Goal: Information Seeking & Learning: Learn about a topic

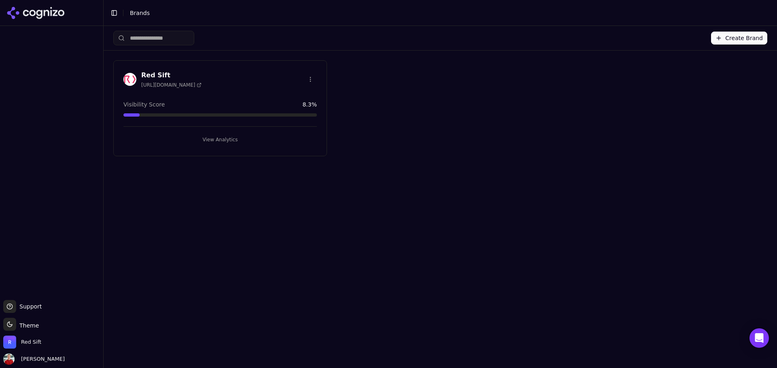
click at [224, 139] on button "View Analytics" at bounding box center [219, 139] width 193 height 13
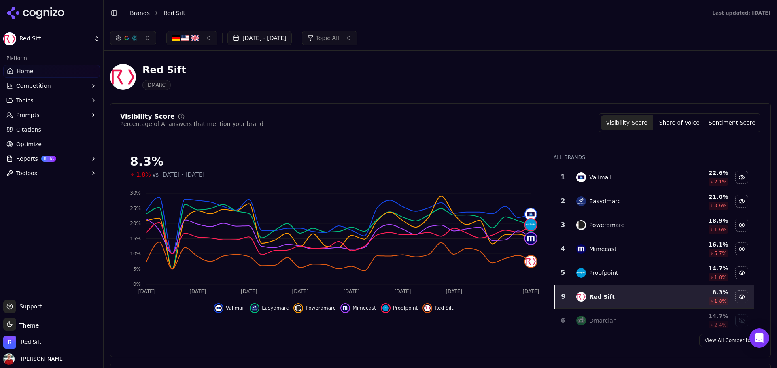
click at [292, 36] on button "Sep 07, 2025 - Oct 07, 2025" at bounding box center [259, 38] width 64 height 15
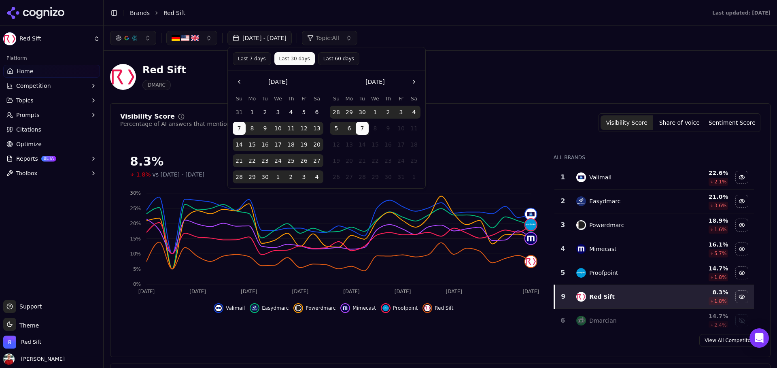
click at [303, 25] on header "Toggle Sidebar Brands Red Sift Last updated: October 7th, 2025" at bounding box center [440, 13] width 673 height 26
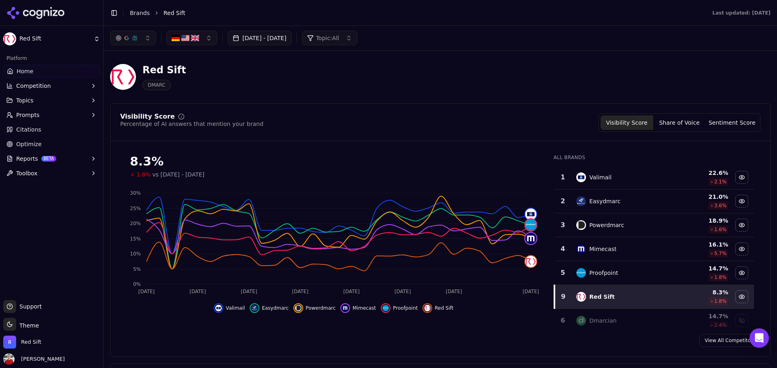
click at [47, 99] on button "Topics" at bounding box center [51, 100] width 97 height 13
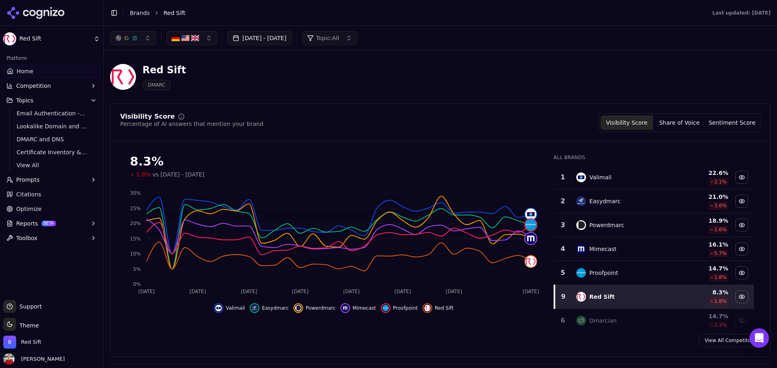
click at [312, 79] on div "Red Sift DMARC" at bounding box center [291, 77] width 362 height 27
click at [357, 37] on button "Topic: All" at bounding box center [329, 38] width 55 height 15
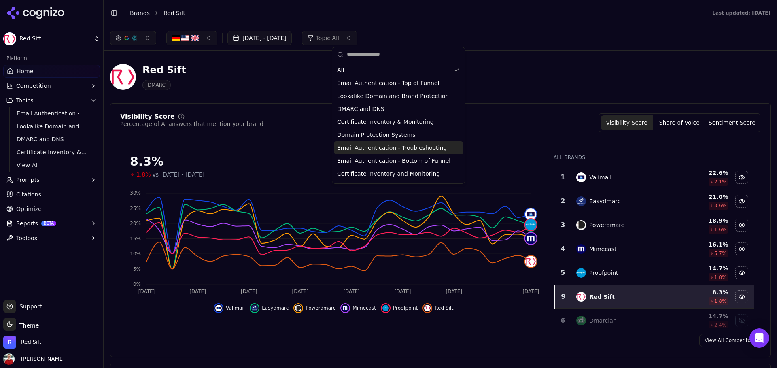
click at [380, 148] on span "Email Authentication - Troubleshooting" at bounding box center [392, 148] width 110 height 8
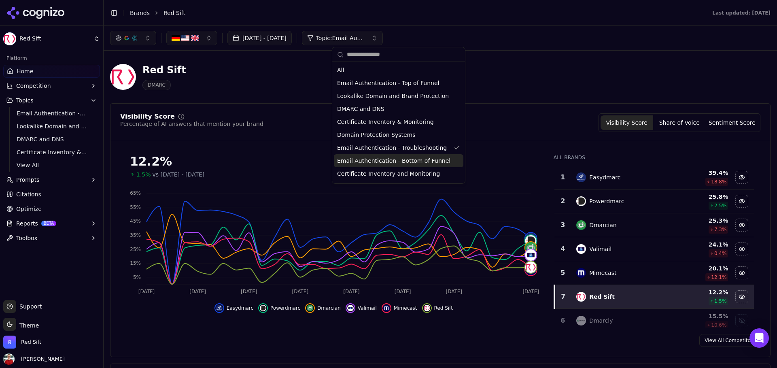
click at [391, 158] on span "Email Authentication - Bottom of Funnel" at bounding box center [393, 161] width 113 height 8
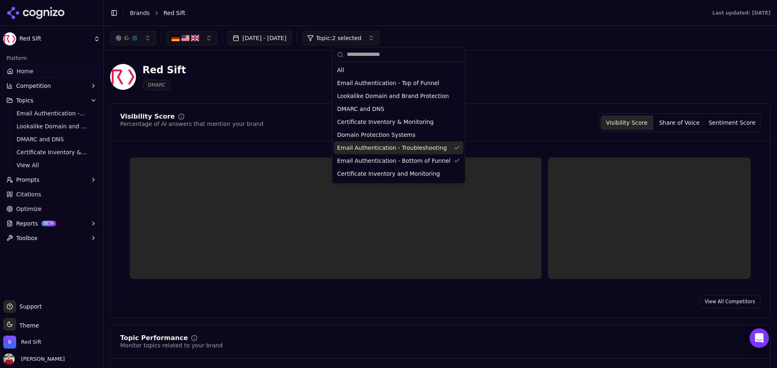
click at [390, 147] on span "Email Authentication - Troubleshooting" at bounding box center [392, 148] width 110 height 8
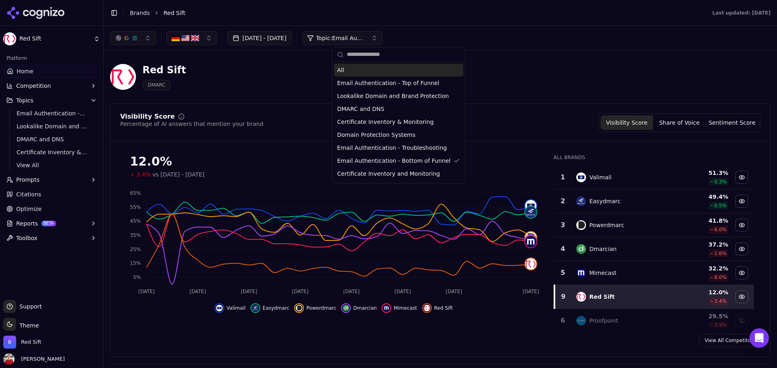
click at [258, 123] on div "Visibility Score Percentage of AI answers that mention your brand Visibility Sc…" at bounding box center [440, 122] width 640 height 19
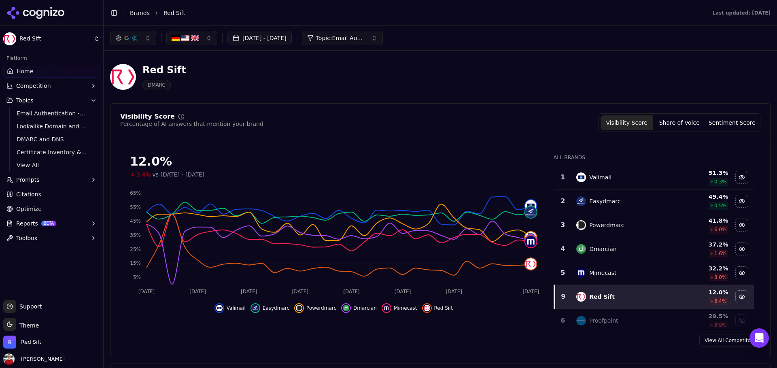
click at [32, 70] on link "Home" at bounding box center [51, 71] width 97 height 13
click at [353, 38] on span "Topic: Email Authentication - Bottom of Funnel" at bounding box center [340, 38] width 49 height 8
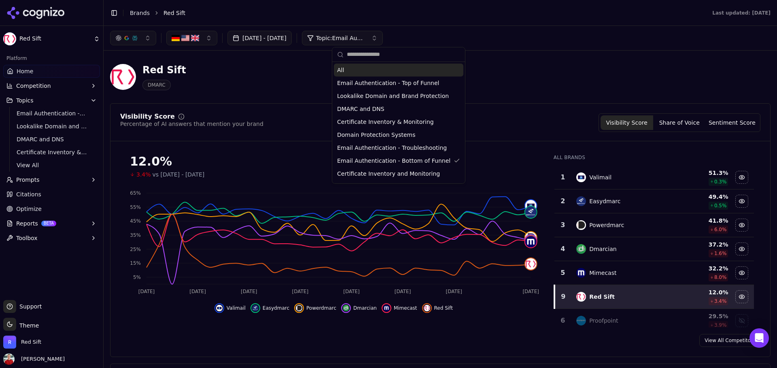
click at [348, 70] on div "All" at bounding box center [398, 70] width 129 height 13
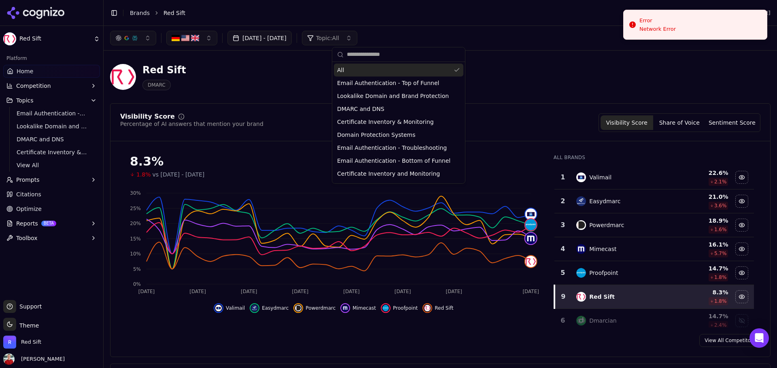
click at [426, 42] on div "Sep 07, 2025 - Oct 07, 2025 Topic: All" at bounding box center [440, 38] width 660 height 15
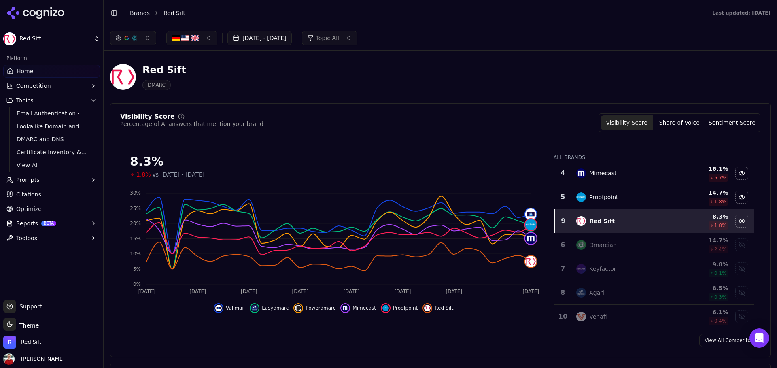
scroll to position [77, 0]
click at [743, 245] on div "Show dmarcian data" at bounding box center [741, 243] width 12 height 12
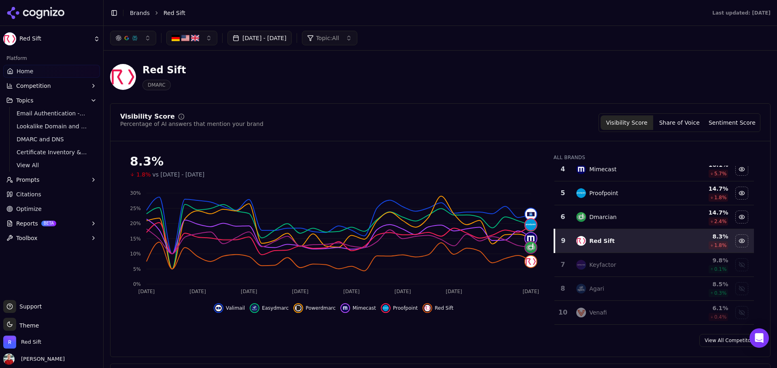
scroll to position [81, 0]
click at [51, 196] on link "Citations" at bounding box center [51, 194] width 97 height 13
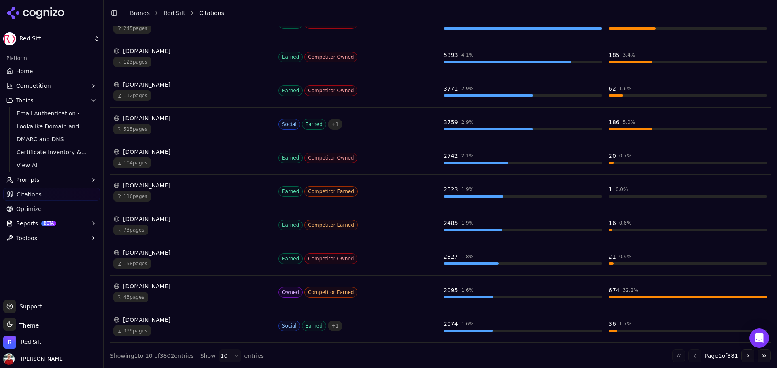
scroll to position [163, 0]
click at [136, 299] on span "43 pages" at bounding box center [130, 296] width 35 height 11
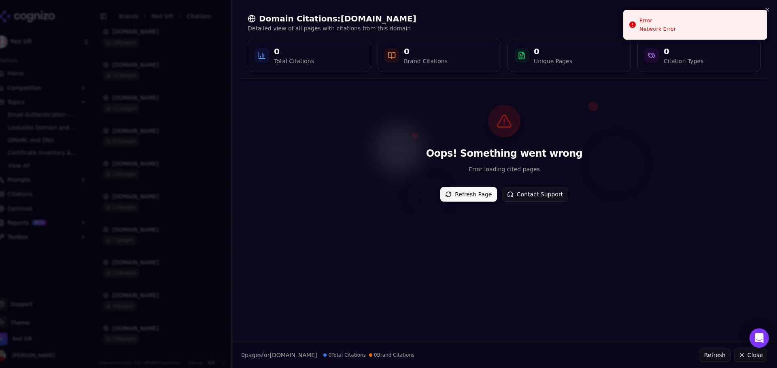
scroll to position [175, 0]
click at [463, 200] on button "Refresh Page" at bounding box center [468, 194] width 57 height 15
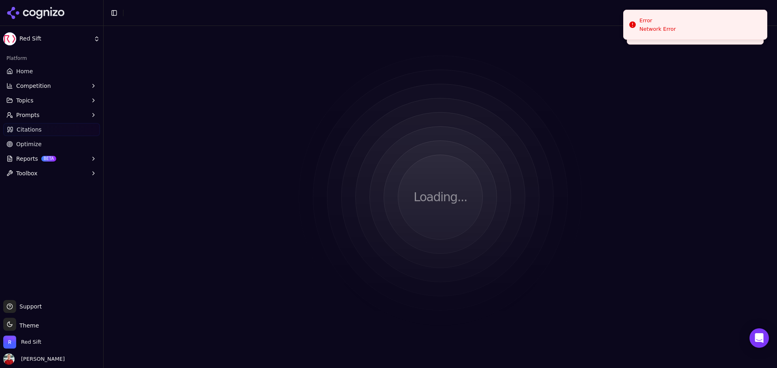
click at [38, 131] on span "Citations" at bounding box center [29, 129] width 25 height 8
